Goal: Go to known website: Access a specific website the user already knows

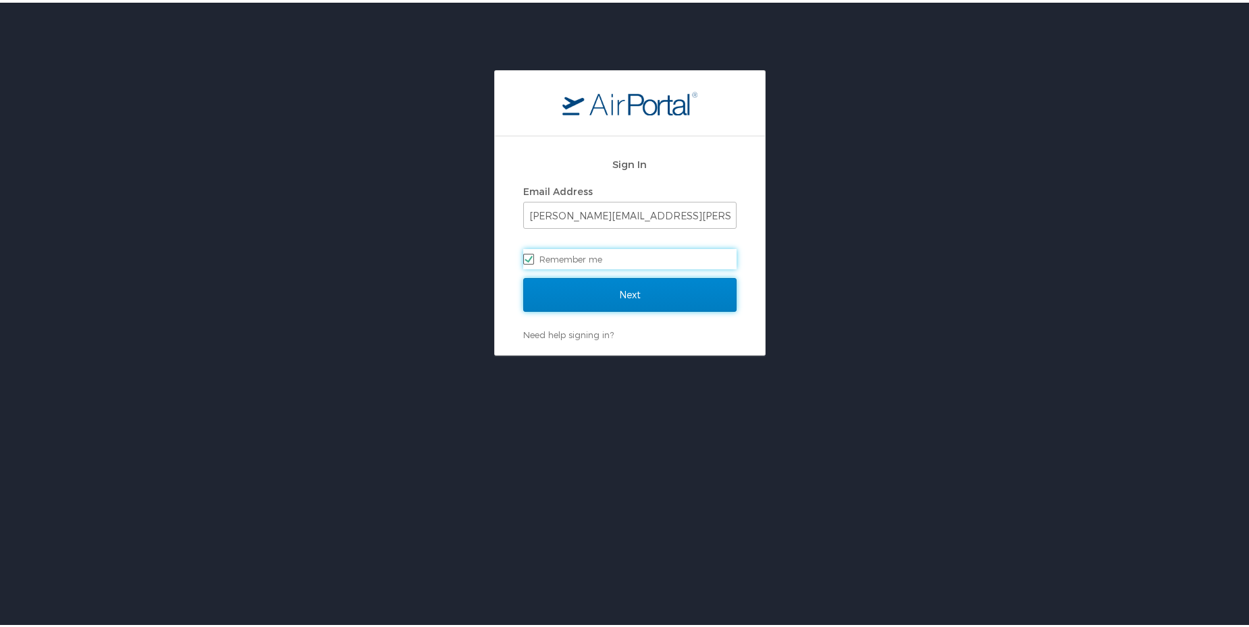
click at [599, 276] on input "Next" at bounding box center [629, 292] width 213 height 34
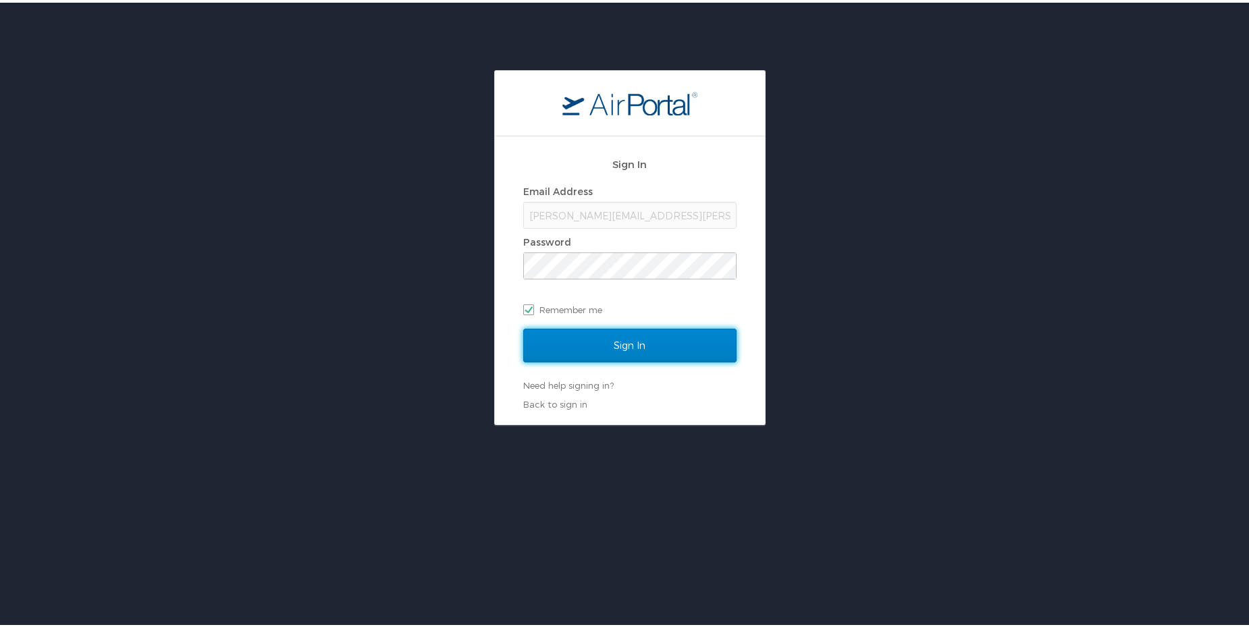
click at [609, 276] on input "Sign In" at bounding box center [629, 343] width 213 height 34
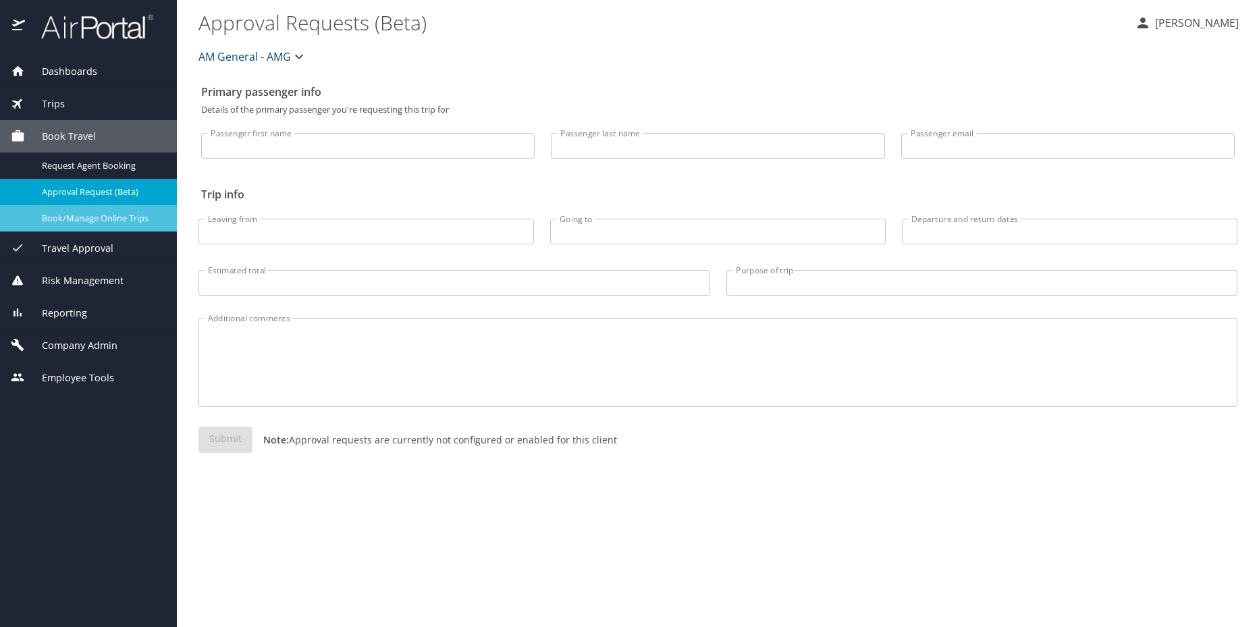
click at [118, 221] on span "Book/Manage Online Trips" at bounding box center [101, 218] width 119 height 13
